Goal: Task Accomplishment & Management: Manage account settings

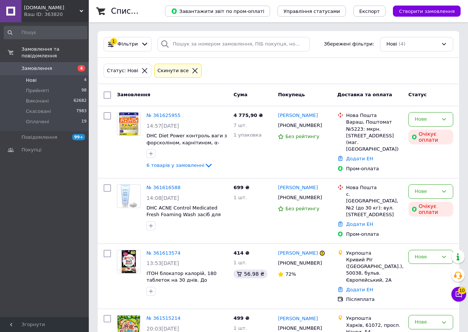
click at [33, 77] on span "Нові" at bounding box center [31, 80] width 11 height 7
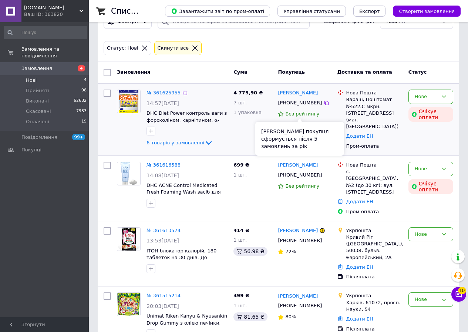
scroll to position [35, 0]
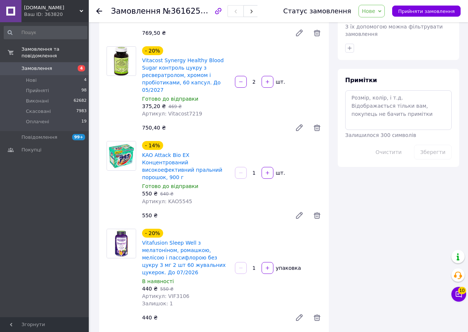
scroll to position [481, 0]
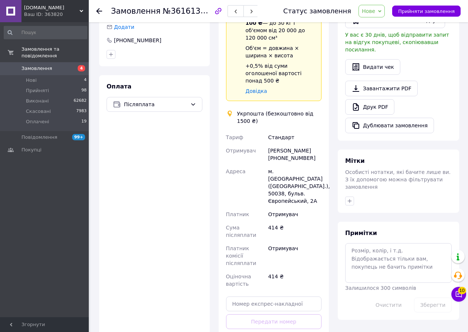
scroll to position [222, 0]
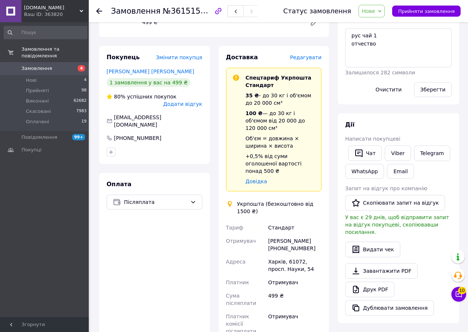
scroll to position [148, 0]
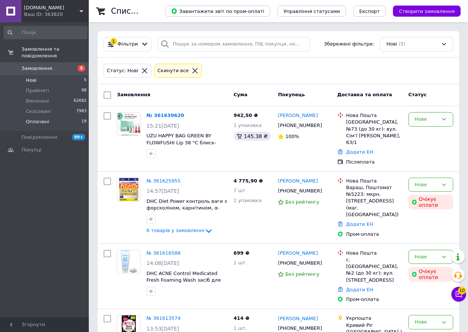
click at [36, 118] on span "Оплачені" at bounding box center [37, 121] width 23 height 7
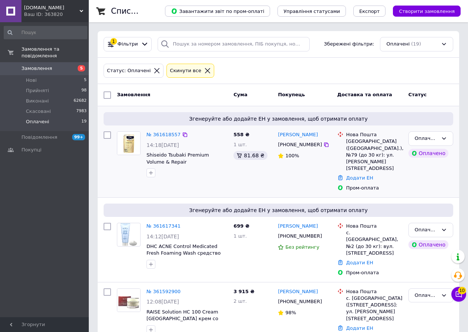
scroll to position [37, 0]
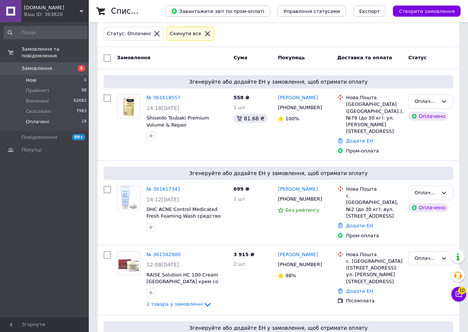
click at [37, 75] on li "Нові 5" at bounding box center [45, 80] width 91 height 10
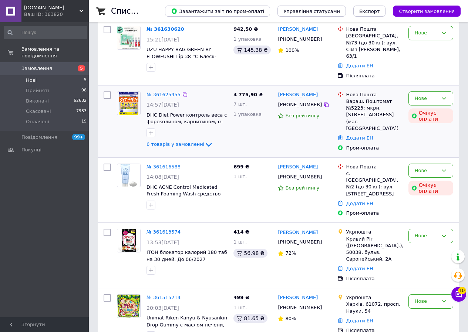
scroll to position [93, 0]
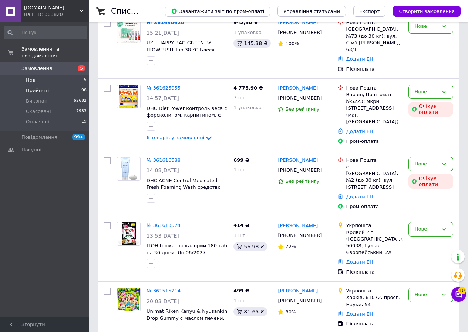
click at [32, 87] on span "Прийняті" at bounding box center [37, 90] width 23 height 7
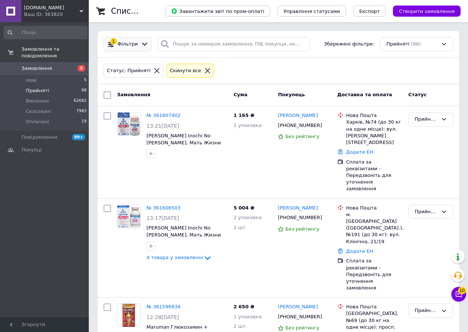
click at [129, 43] on span "Фільтри" at bounding box center [128, 44] width 20 height 7
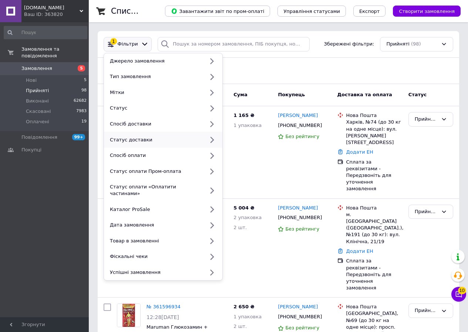
click at [138, 141] on div "Статус доставки" at bounding box center [155, 140] width 97 height 7
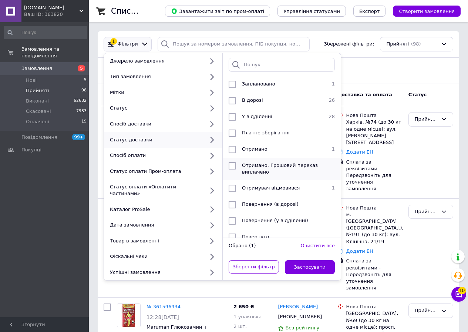
drag, startPoint x: 260, startPoint y: 147, endPoint x: 269, endPoint y: 174, distance: 28.5
click at [260, 147] on span "Отримано" at bounding box center [255, 149] width 26 height 6
checkbox input "true"
click at [314, 263] on button "Застосувати" at bounding box center [310, 267] width 50 height 14
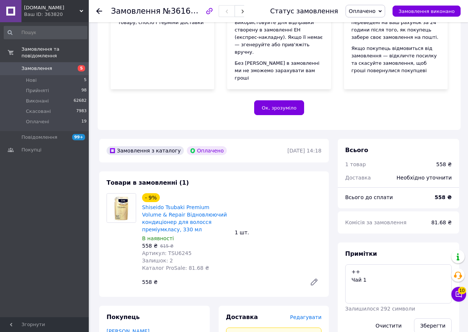
scroll to position [148, 0]
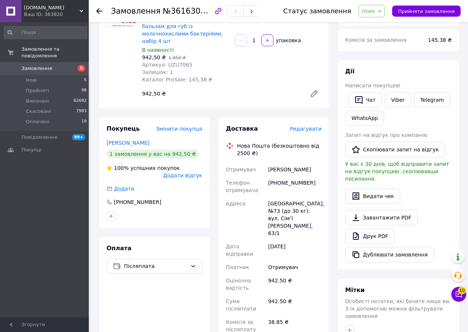
scroll to position [74, 0]
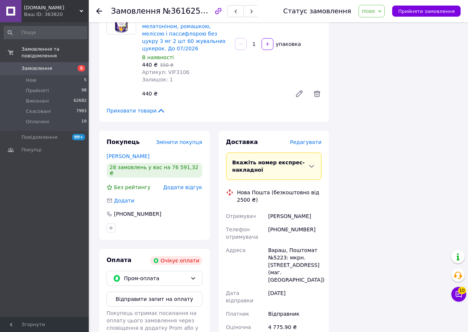
scroll to position [555, 0]
click at [125, 153] on link "[PERSON_NAME]" at bounding box center [128, 156] width 43 height 6
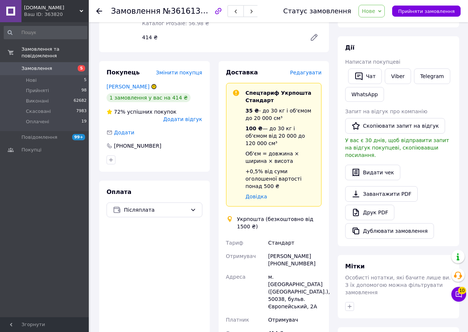
scroll to position [111, 0]
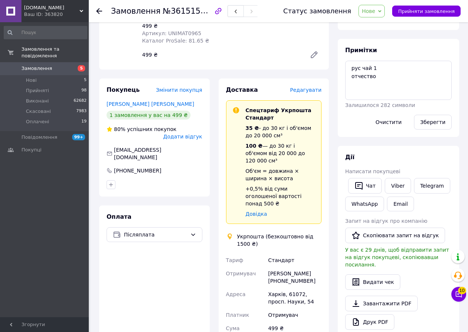
scroll to position [111, 0]
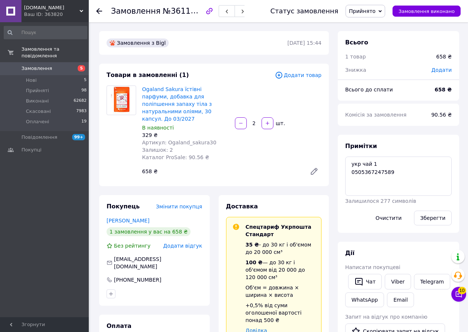
scroll to position [4, 0]
click at [382, 10] on icon at bounding box center [380, 11] width 3 height 3
click at [378, 25] on li "Виконано" at bounding box center [365, 25] width 39 height 11
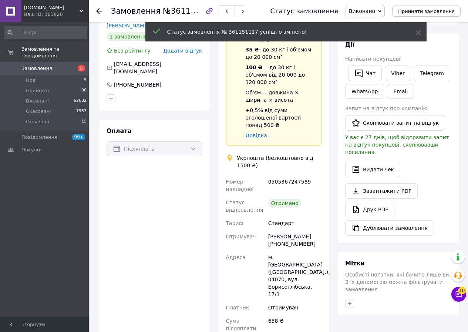
scroll to position [148, 0]
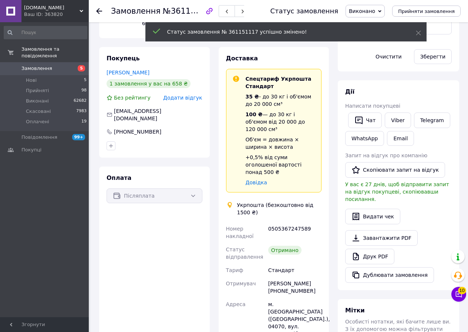
click at [180, 86] on div "Покупець Стригун Анна 1 замовлення у вас на 658 ₴ Без рейтингу Додати відгук 6a…" at bounding box center [154, 102] width 111 height 111
click at [182, 95] on span "Додати відгук" at bounding box center [182, 98] width 39 height 6
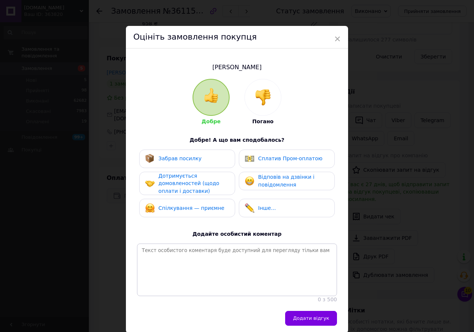
drag, startPoint x: 186, startPoint y: 160, endPoint x: 179, endPoint y: 187, distance: 27.2
click at [186, 165] on div "Забрав посилку" at bounding box center [187, 159] width 96 height 19
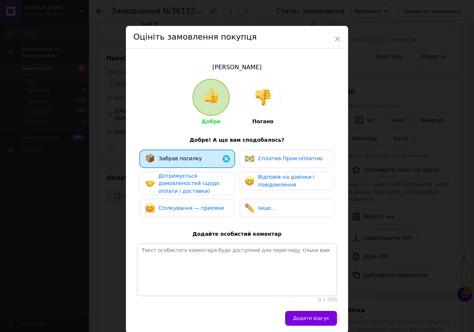
click at [178, 189] on span "Дотримується домовленостей (щодо оплати і доставки)" at bounding box center [188, 183] width 61 height 21
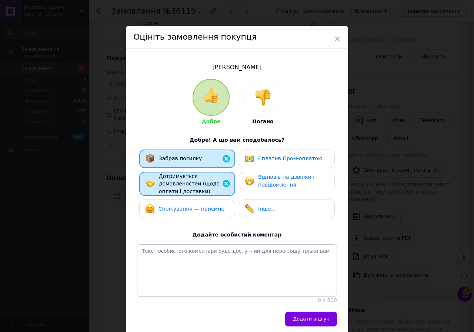
click at [179, 210] on span "Спілкування — приємне" at bounding box center [191, 209] width 66 height 6
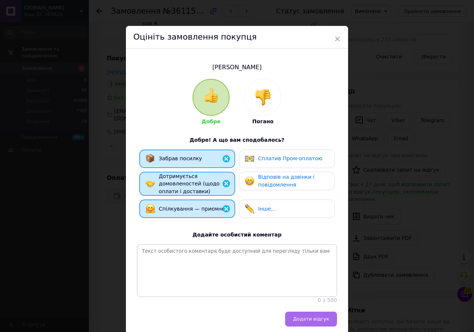
drag, startPoint x: 313, startPoint y: 322, endPoint x: 237, endPoint y: 179, distance: 161.8
click at [313, 317] on button "Додати відгук" at bounding box center [311, 319] width 52 height 15
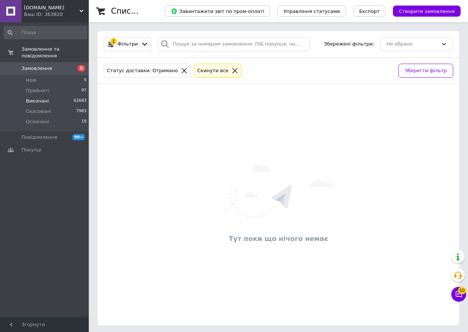
click at [39, 98] on span "Виконані" at bounding box center [37, 101] width 23 height 7
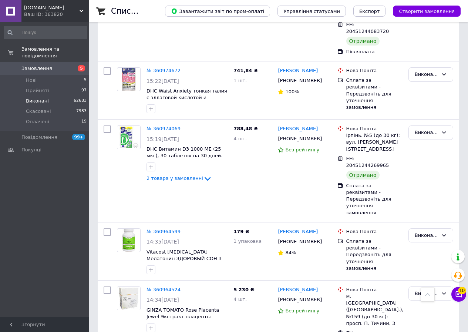
scroll to position [6590, 0]
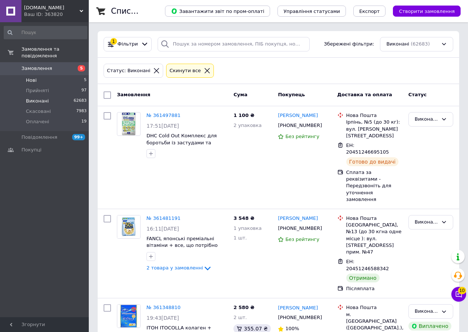
click at [30, 77] on span "Нові" at bounding box center [31, 80] width 11 height 7
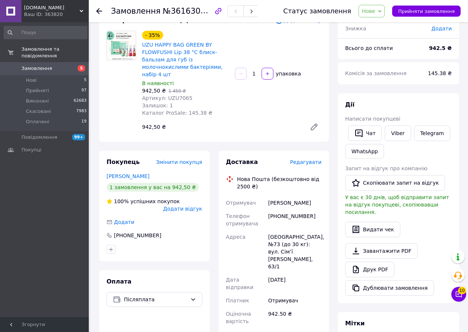
scroll to position [185, 0]
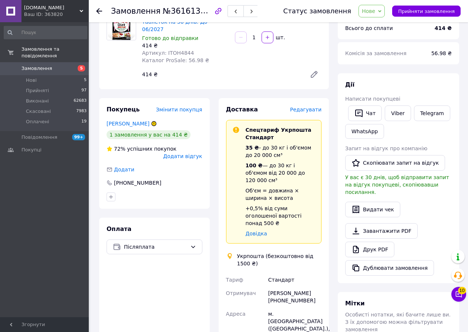
scroll to position [74, 0]
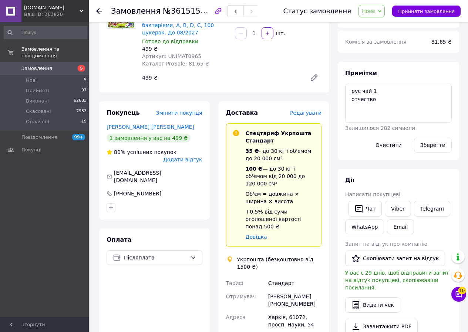
scroll to position [148, 0]
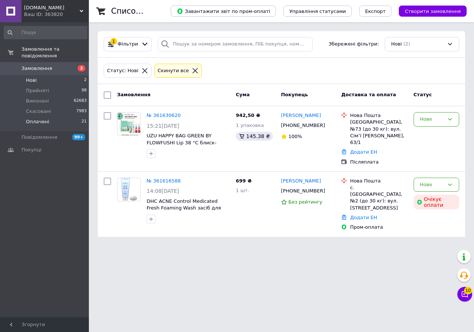
click at [39, 118] on span "Оплачені" at bounding box center [37, 121] width 23 height 7
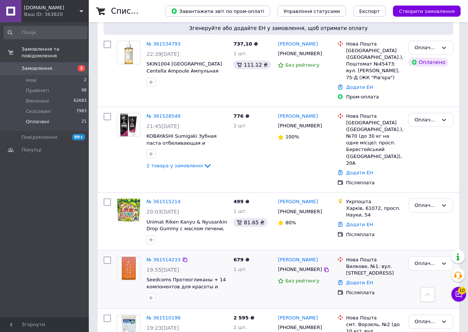
scroll to position [1301, 0]
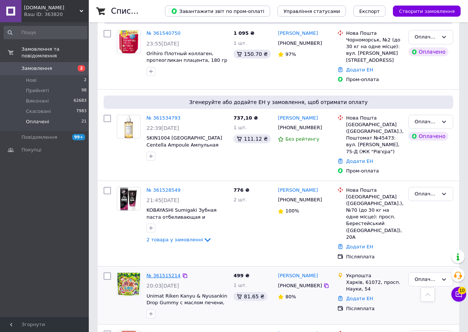
drag, startPoint x: 167, startPoint y: 119, endPoint x: 156, endPoint y: 122, distance: 12.0
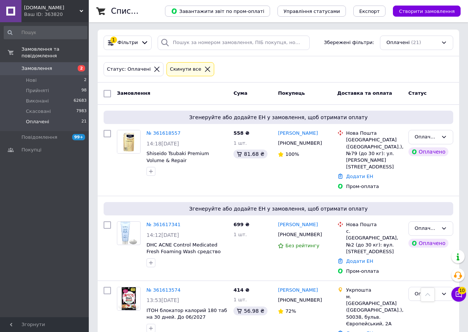
scroll to position [0, 0]
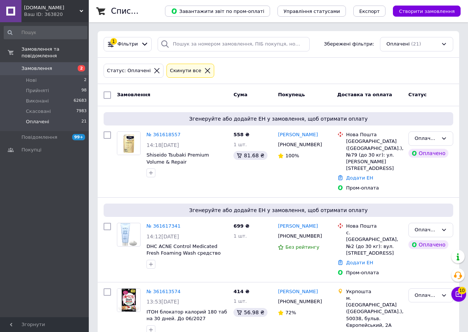
click at [33, 118] on span "Оплачені" at bounding box center [37, 121] width 23 height 7
click at [34, 77] on span "Нові" at bounding box center [31, 80] width 11 height 7
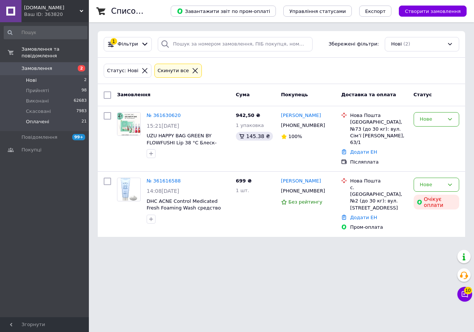
click at [36, 118] on span "Оплачені" at bounding box center [37, 121] width 23 height 7
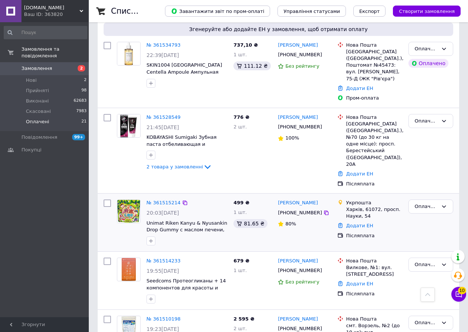
scroll to position [1375, 0]
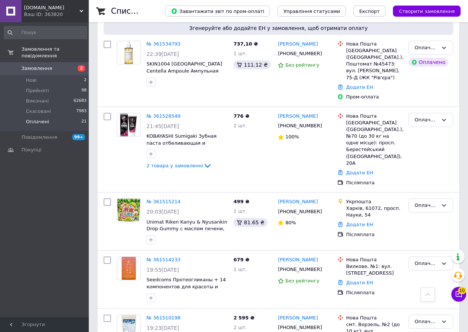
drag, startPoint x: 155, startPoint y: 163, endPoint x: 135, endPoint y: 239, distance: 78.8
drag, startPoint x: 135, startPoint y: 239, endPoint x: 271, endPoint y: 299, distance: 148.7
drag, startPoint x: 271, startPoint y: 299, endPoint x: 167, endPoint y: 237, distance: 120.8
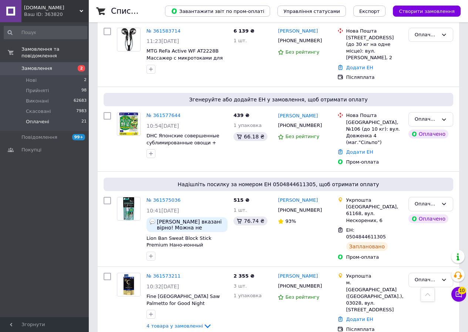
scroll to position [560, 0]
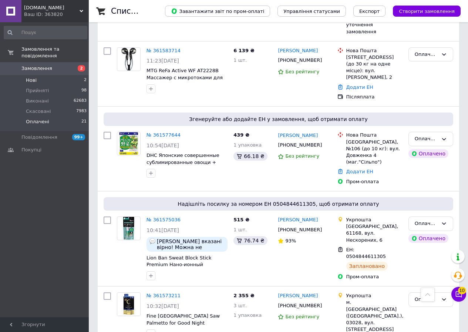
click at [36, 75] on li "Нові 2" at bounding box center [45, 80] width 91 height 10
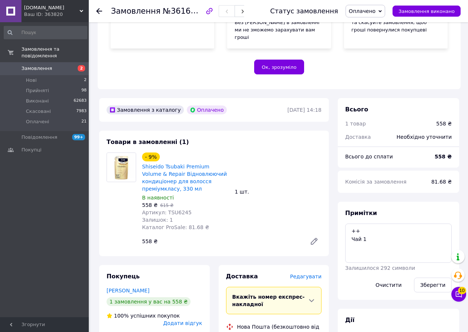
scroll to position [148, 0]
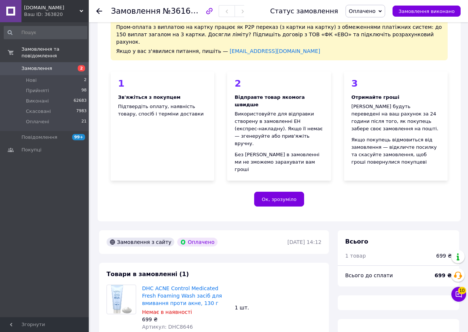
scroll to position [148, 0]
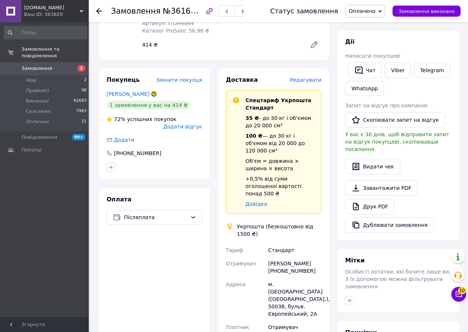
scroll to position [74, 0]
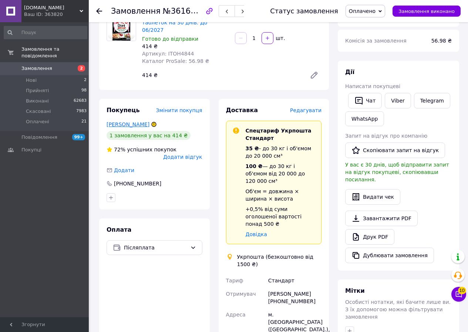
click at [130, 121] on link "[PERSON_NAME]" at bounding box center [128, 124] width 43 height 6
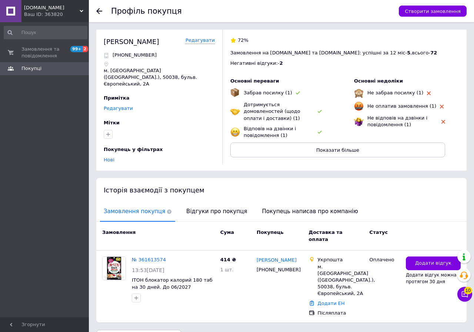
click at [119, 106] on link "Редагувати" at bounding box center [118, 109] width 29 height 6
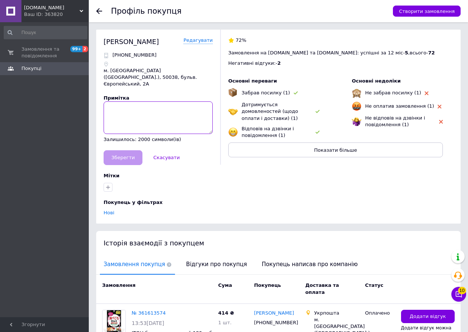
click at [119, 103] on textarea at bounding box center [158, 117] width 109 height 33
type textarea "[PERSON_NAME]"
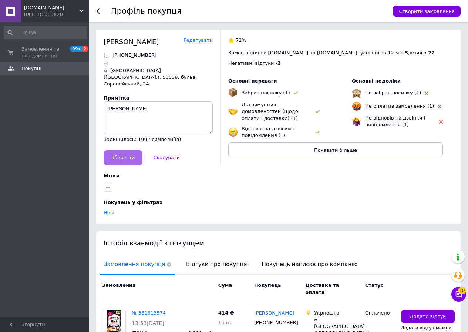
click at [123, 155] on span "Зберегти" at bounding box center [122, 158] width 23 height 6
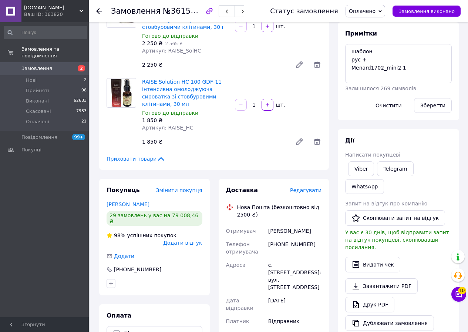
scroll to position [74, 0]
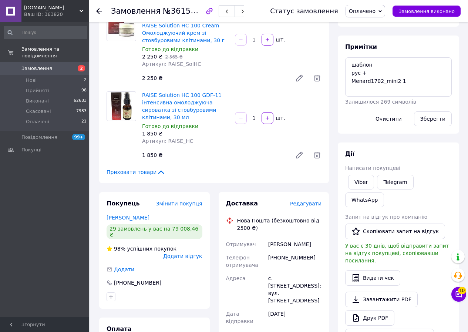
click at [123, 218] on link "[PERSON_NAME]" at bounding box center [128, 218] width 43 height 6
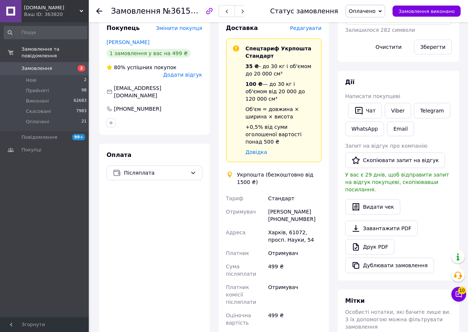
scroll to position [185, 0]
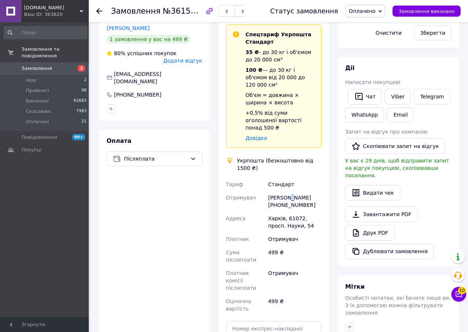
drag, startPoint x: 268, startPoint y: 181, endPoint x: 314, endPoint y: 178, distance: 46.4
click at [314, 191] on div "Татьяна Володимирівна Ковенко +380636735918" at bounding box center [295, 201] width 56 height 21
click at [315, 191] on div "Татьяна Володимирівна Ковенко +380636735918" at bounding box center [295, 201] width 56 height 21
drag, startPoint x: 268, startPoint y: 184, endPoint x: 307, endPoint y: 184, distance: 39.6
click at [307, 191] on div "Татьяна Володимирівна Ковенко +380636735918" at bounding box center [295, 201] width 56 height 21
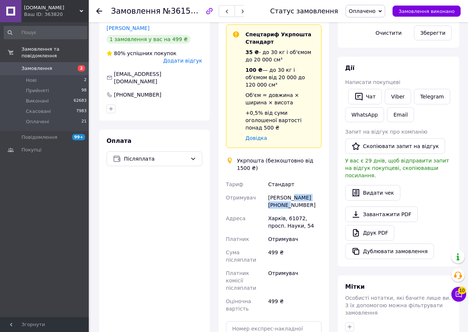
copy div "Володимирівна"
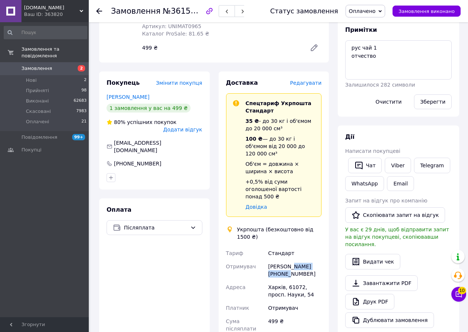
scroll to position [111, 0]
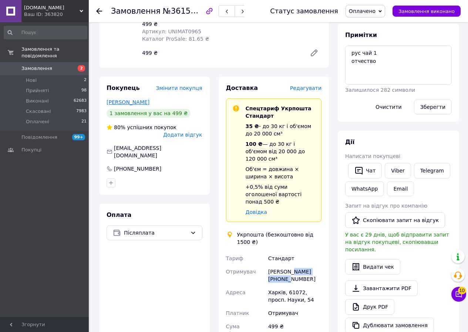
click at [140, 99] on link "Ковенко Татьяна" at bounding box center [128, 102] width 43 height 6
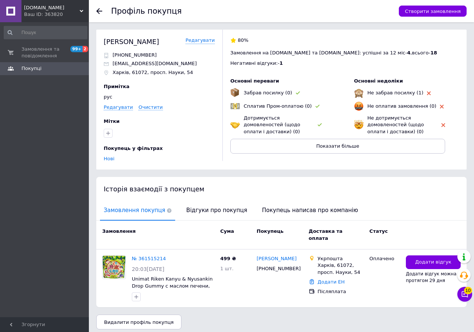
click at [118, 103] on div "рус Редагувати Очистити" at bounding box center [159, 102] width 111 height 17
click at [115, 105] on link "Редагувати" at bounding box center [118, 107] width 29 height 6
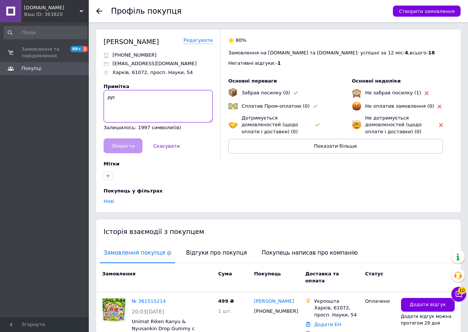
click at [127, 101] on textarea "рус" at bounding box center [158, 106] width 109 height 33
paste textarea "Володимирівна"
type textarea "рус Володимирівна"
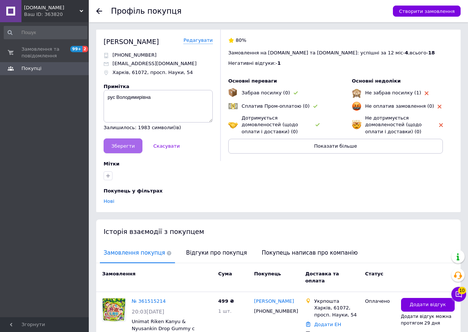
click at [126, 146] on span "Зберегти" at bounding box center [122, 146] width 23 height 6
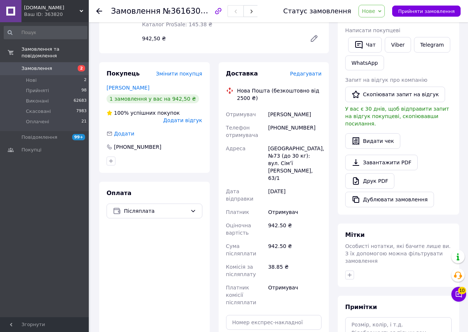
scroll to position [135, 0]
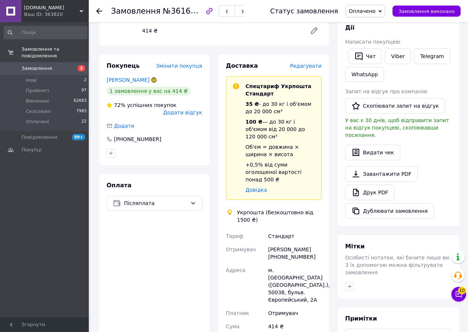
scroll to position [111, 0]
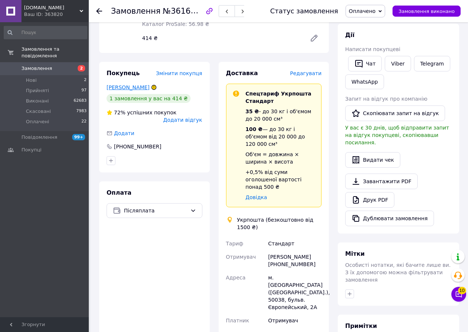
click at [133, 84] on link "[PERSON_NAME]" at bounding box center [128, 87] width 43 height 6
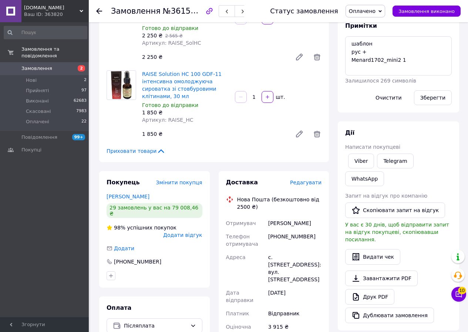
scroll to position [111, 0]
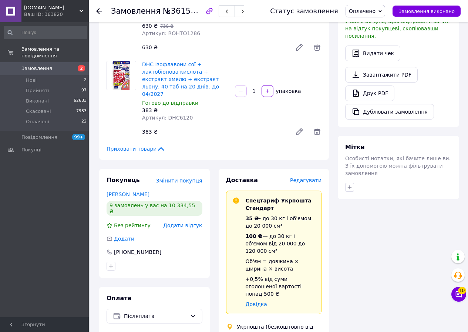
scroll to position [370, 0]
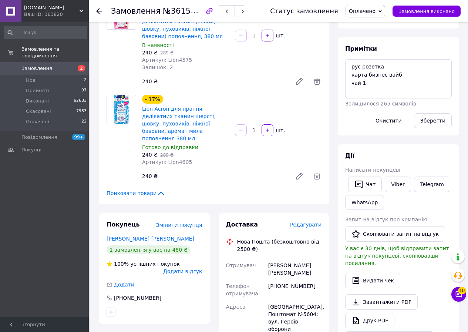
scroll to position [111, 0]
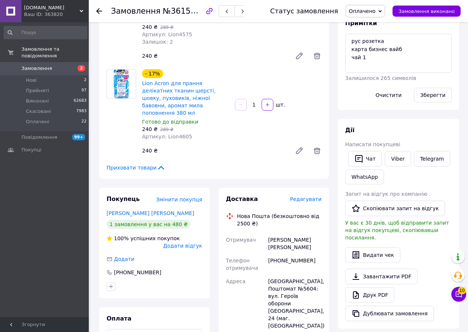
click at [134, 210] on link "[PERSON_NAME] [PERSON_NAME]" at bounding box center [151, 213] width 88 height 6
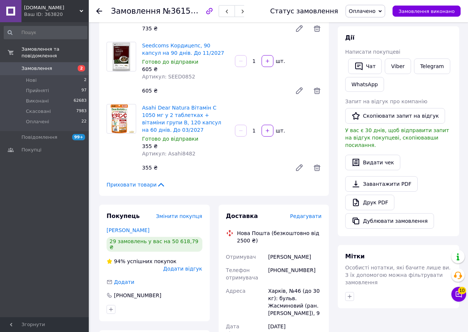
scroll to position [222, 0]
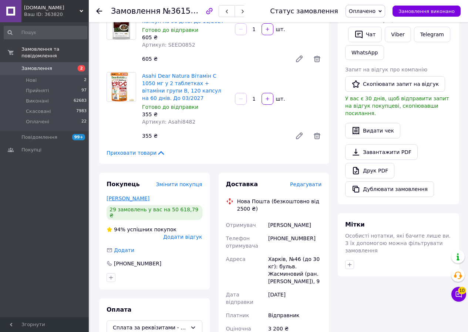
click at [130, 195] on link "Бацаев Богдан" at bounding box center [128, 198] width 43 height 6
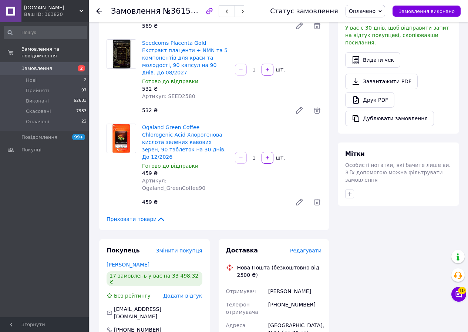
scroll to position [333, 0]
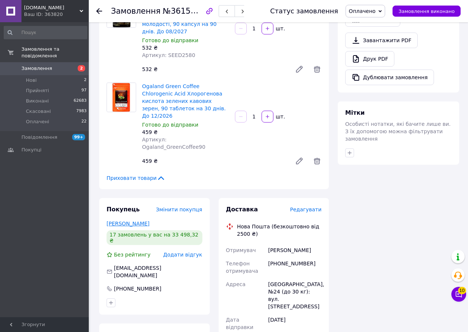
click at [128, 221] on link "[PERSON_NAME]" at bounding box center [128, 224] width 43 height 6
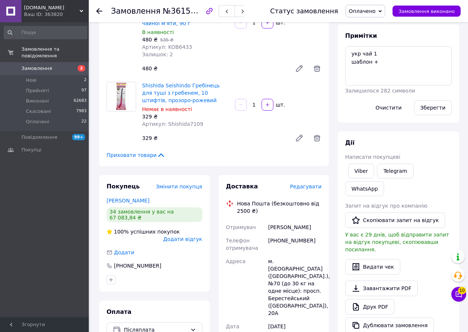
scroll to position [111, 0]
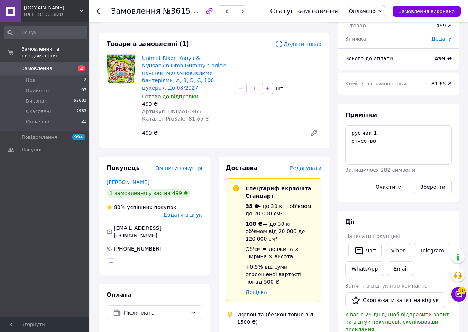
scroll to position [74, 0]
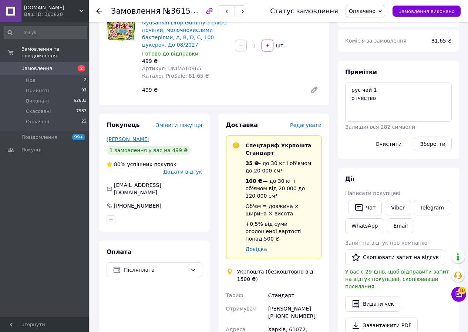
click at [125, 136] on link "Ковенко Татьяна" at bounding box center [128, 139] width 43 height 6
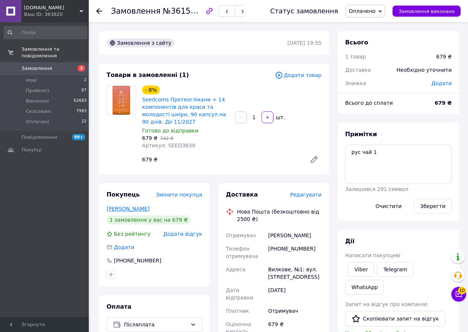
click at [139, 208] on link "[PERSON_NAME]" at bounding box center [128, 209] width 43 height 6
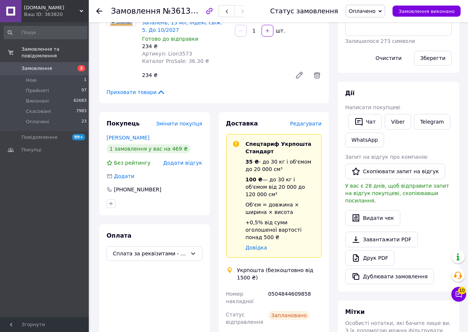
scroll to position [185, 0]
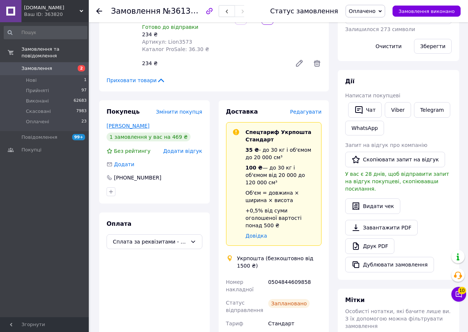
click at [122, 123] on link "КОЛЕСНИКОВА СВЕТЛАНА" at bounding box center [128, 126] width 43 height 6
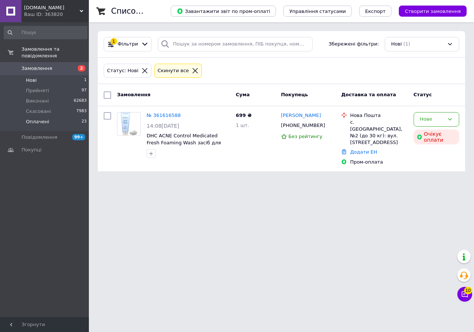
click at [39, 118] on span "Оплачені" at bounding box center [37, 121] width 23 height 7
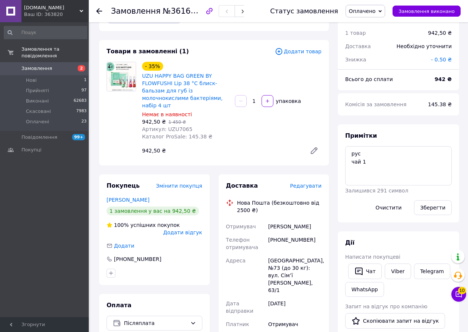
scroll to position [37, 0]
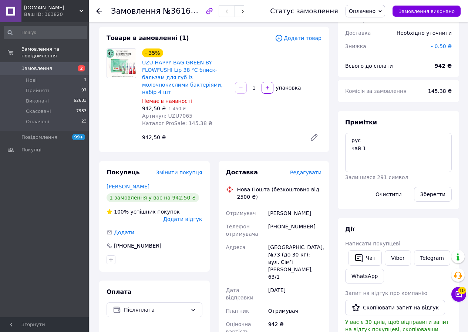
click at [131, 184] on link "[PERSON_NAME]" at bounding box center [128, 187] width 43 height 6
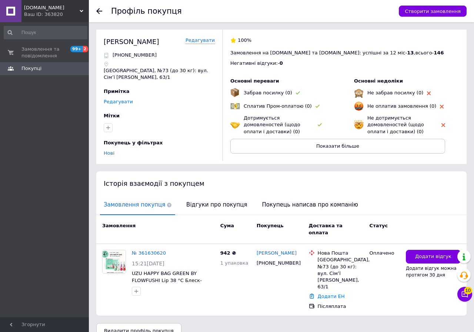
click at [117, 99] on link "Редагувати" at bounding box center [118, 102] width 29 height 6
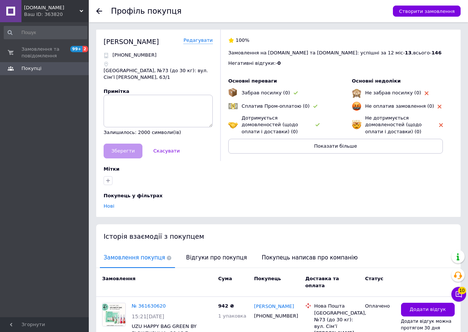
click at [117, 95] on textarea at bounding box center [158, 111] width 109 height 33
type textarea "рус"
click at [122, 148] on span "Зберегти" at bounding box center [122, 151] width 23 height 6
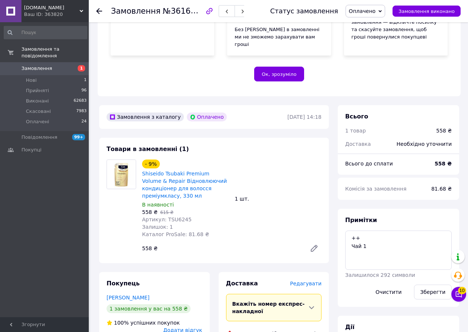
scroll to position [185, 0]
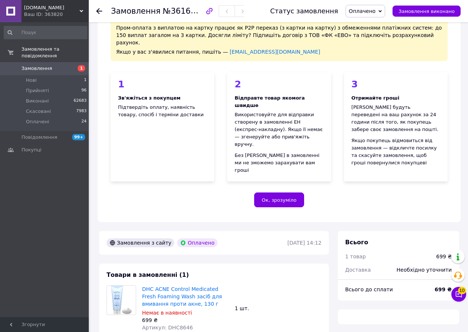
scroll to position [148, 0]
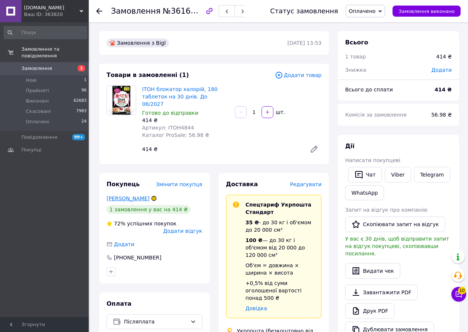
click at [118, 195] on link "Кудрявцева Вікторія" at bounding box center [128, 198] width 43 height 6
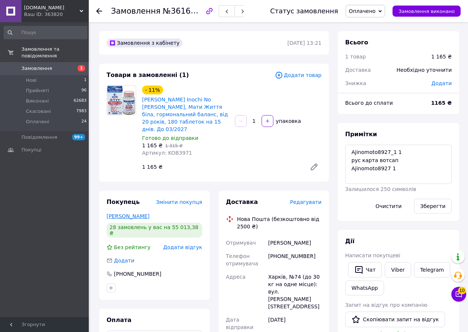
click at [129, 213] on link "Черкас Марина" at bounding box center [128, 216] width 43 height 6
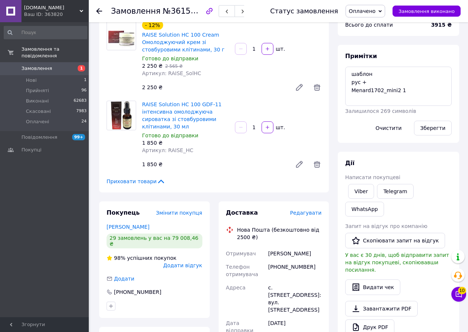
scroll to position [111, 0]
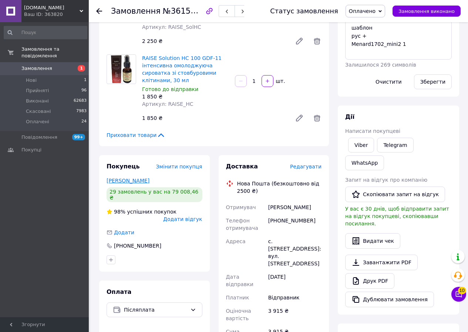
click at [128, 182] on link "Нестерук Олег" at bounding box center [128, 181] width 43 height 6
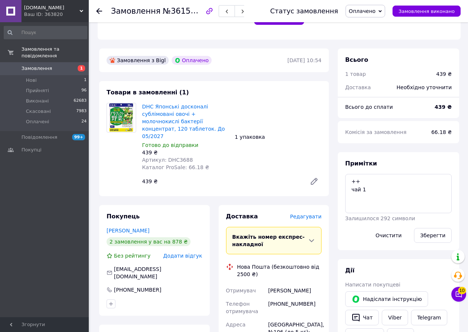
scroll to position [222, 0]
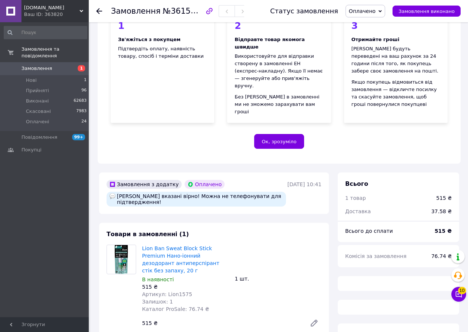
scroll to position [111, 0]
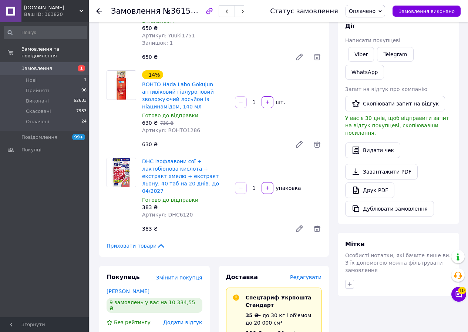
scroll to position [185, 0]
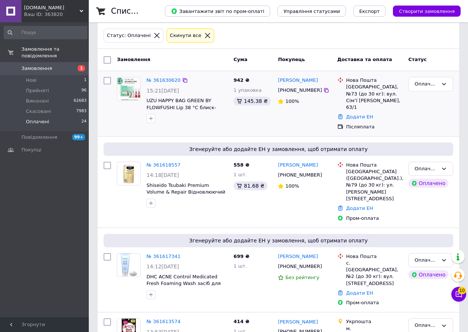
scroll to position [37, 0]
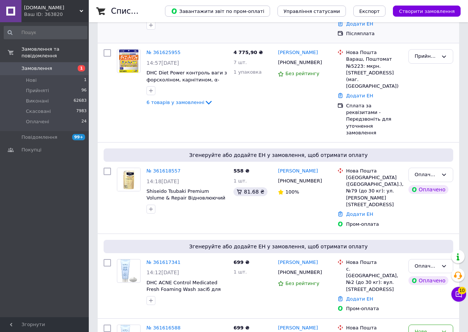
scroll to position [111, 0]
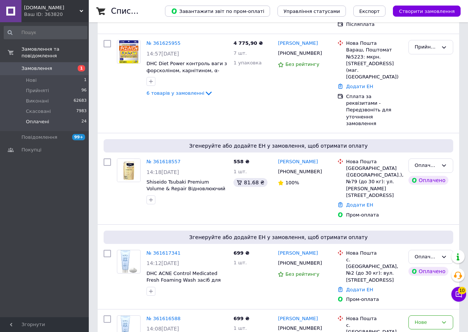
click at [41, 118] on span "Оплачені" at bounding box center [37, 121] width 23 height 7
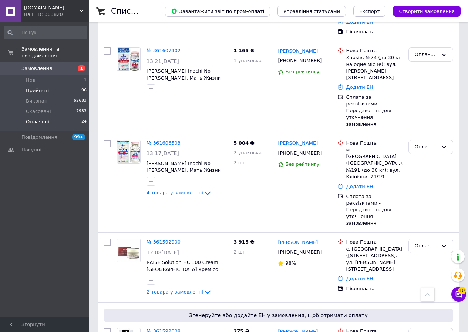
scroll to position [333, 0]
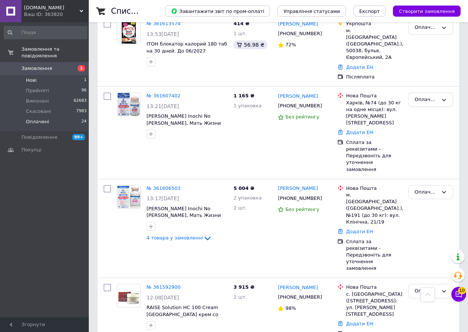
click at [27, 77] on span "Нові" at bounding box center [31, 80] width 11 height 7
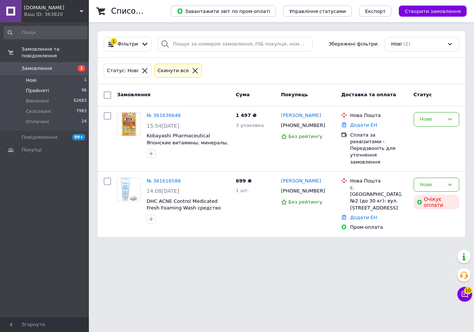
click at [34, 87] on span "Прийняті" at bounding box center [37, 90] width 23 height 7
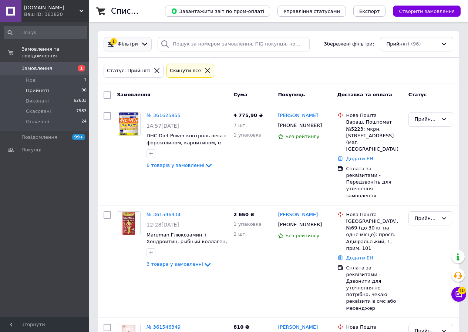
click at [134, 45] on span "Фільтри" at bounding box center [128, 44] width 20 height 7
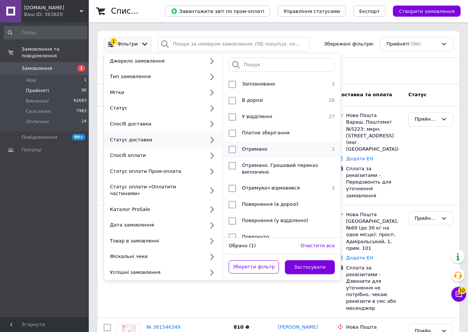
click at [245, 147] on span "Отримано" at bounding box center [255, 149] width 26 height 6
checkbox input "true"
click at [302, 260] on button "Застосувати" at bounding box center [310, 267] width 50 height 14
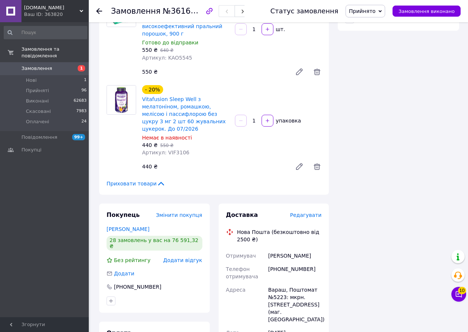
scroll to position [481, 0]
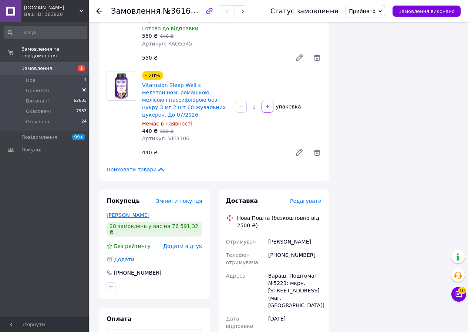
click at [126, 212] on link "[PERSON_NAME]" at bounding box center [128, 215] width 43 height 6
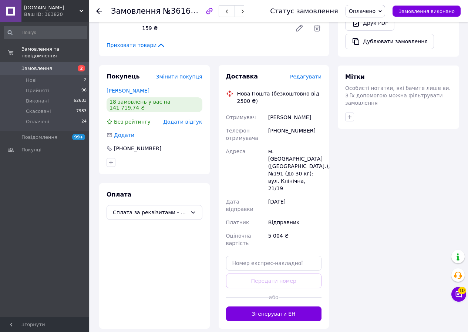
scroll to position [370, 0]
click at [140, 87] on link "Герасименя Олександра" at bounding box center [128, 90] width 43 height 6
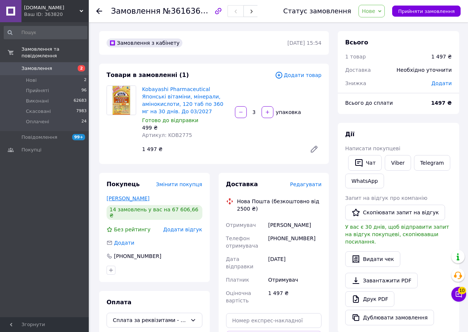
click at [122, 197] on link "[PERSON_NAME]" at bounding box center [128, 198] width 43 height 6
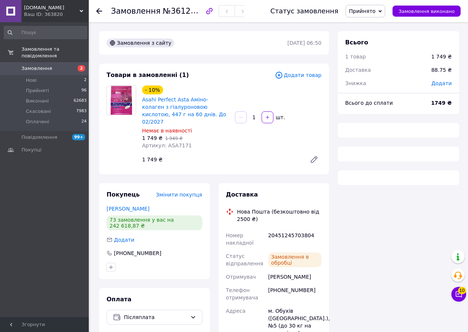
click at [382, 11] on icon at bounding box center [380, 11] width 3 height 2
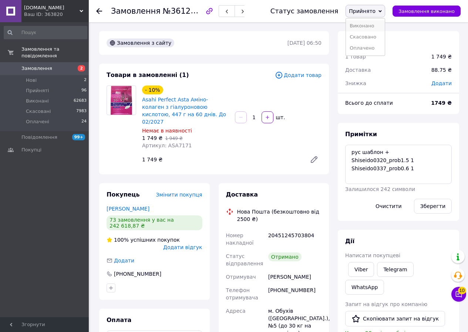
scroll to position [37, 0]
click at [376, 26] on li "Виконано" at bounding box center [365, 25] width 39 height 11
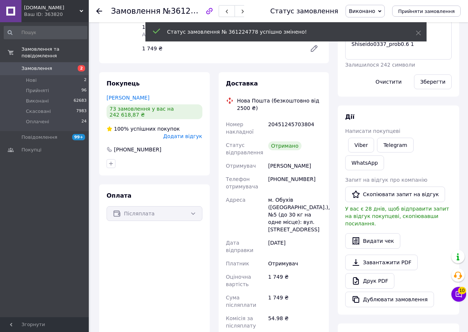
scroll to position [55, 0]
click at [180, 133] on span "Додати відгук" at bounding box center [182, 136] width 39 height 6
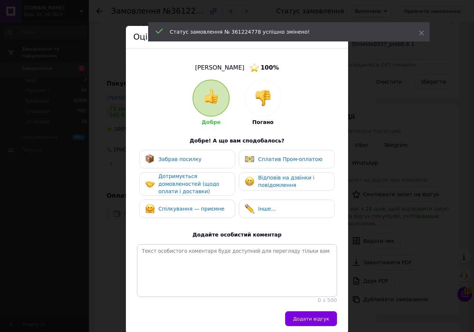
click at [177, 156] on div "Забрав посилку" at bounding box center [173, 159] width 57 height 10
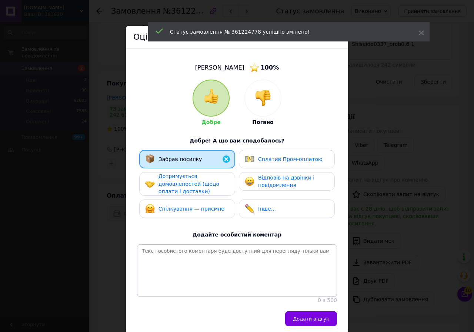
drag, startPoint x: 173, startPoint y: 185, endPoint x: 170, endPoint y: 205, distance: 20.7
click at [173, 186] on span "Дотримується домовленостей (щодо оплати і доставки)" at bounding box center [188, 183] width 61 height 21
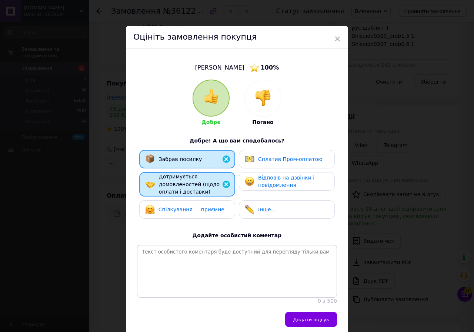
click at [169, 210] on span "Спілкування — приємне" at bounding box center [191, 210] width 66 height 6
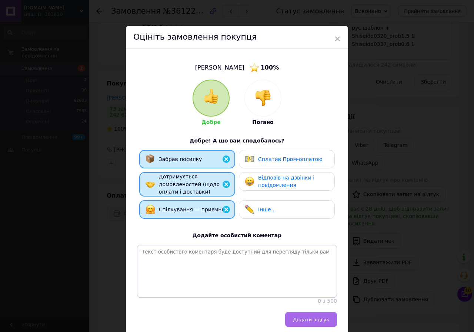
click at [300, 320] on button "Додати відгук" at bounding box center [311, 319] width 52 height 15
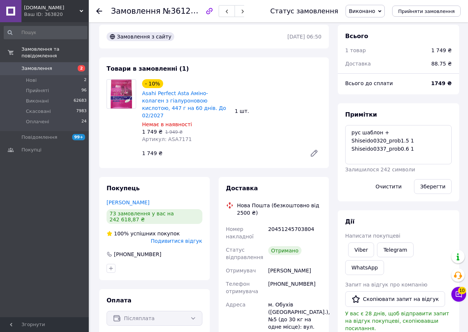
scroll to position [55, 0]
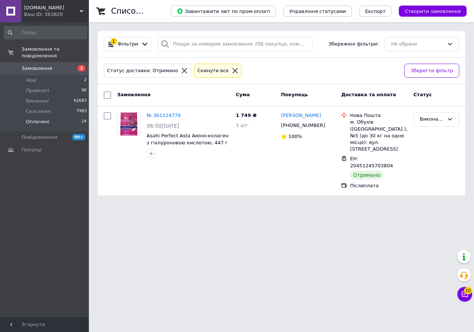
click at [37, 118] on span "Оплачені" at bounding box center [37, 121] width 23 height 7
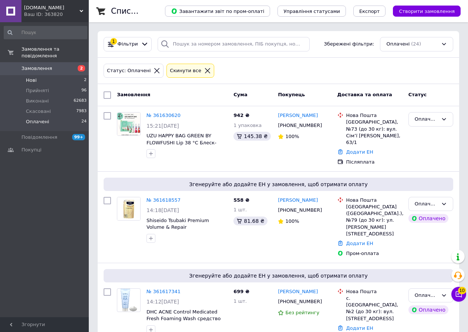
click at [32, 77] on span "Нові" at bounding box center [31, 80] width 11 height 7
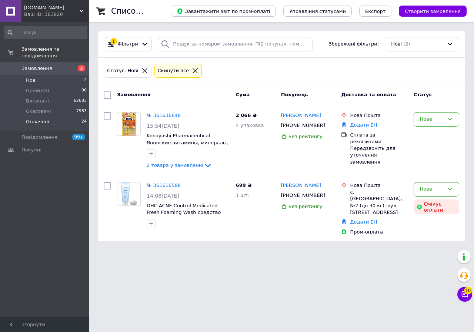
click at [41, 118] on span "Оплачені" at bounding box center [37, 121] width 23 height 7
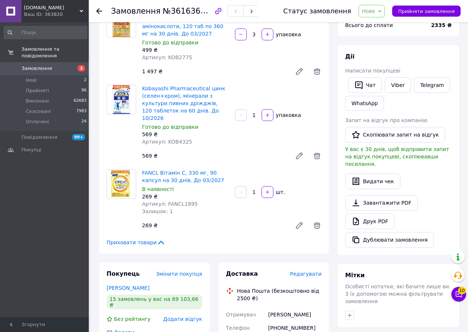
scroll to position [66, 0]
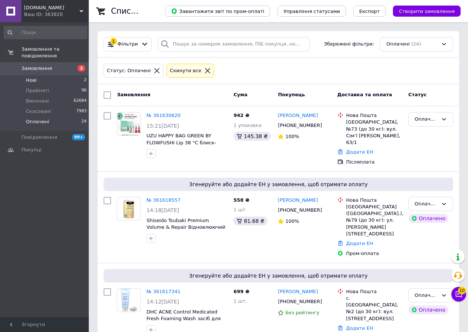
click at [28, 77] on span "Нові" at bounding box center [31, 80] width 11 height 7
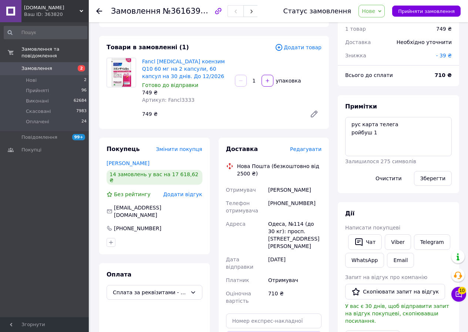
scroll to position [74, 0]
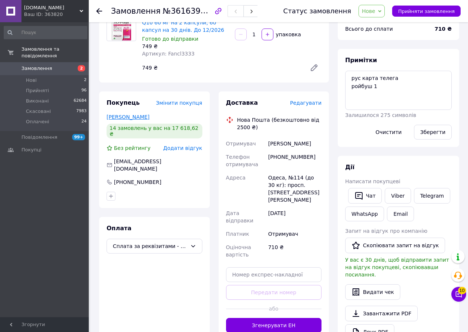
click at [135, 117] on link "[PERSON_NAME]" at bounding box center [128, 117] width 43 height 6
